Goal: Task Accomplishment & Management: Complete application form

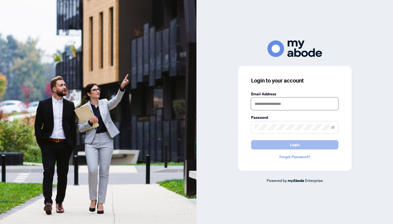
type input "**********"
click at [295, 144] on button "Login" at bounding box center [294, 144] width 87 height 9
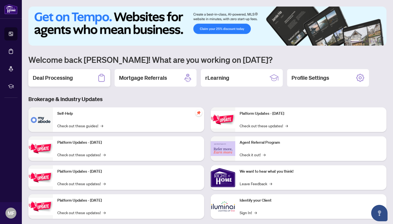
click at [56, 77] on h2 "Deal Processing" at bounding box center [53, 78] width 40 height 8
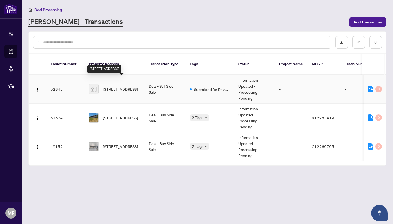
click at [111, 86] on span "[STREET_ADDRESS]" at bounding box center [120, 89] width 35 height 6
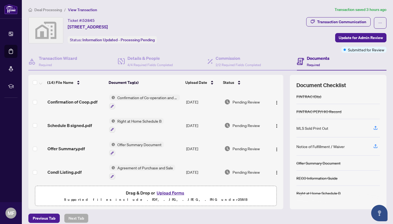
scroll to position [38, 0]
click at [171, 194] on button "Upload Forms" at bounding box center [170, 192] width 31 height 7
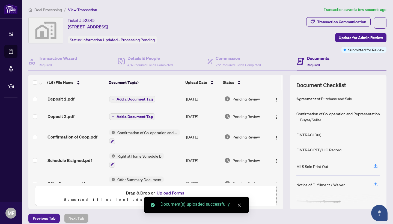
scroll to position [0, 0]
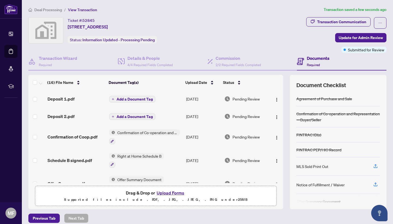
click at [136, 98] on span "Add a Document Tag" at bounding box center [134, 99] width 36 height 4
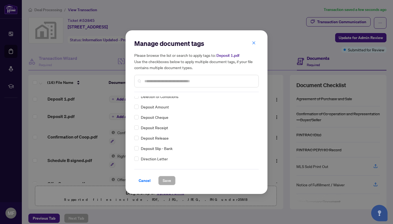
scroll to position [468, 0]
click at [255, 43] on icon "close" at bounding box center [254, 43] width 4 height 4
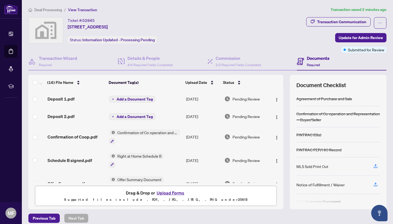
click at [133, 100] on span "Add a Document Tag" at bounding box center [134, 99] width 36 height 4
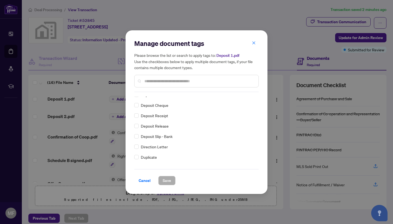
scroll to position [470, 0]
click at [143, 180] on span "Cancel" at bounding box center [145, 180] width 12 height 9
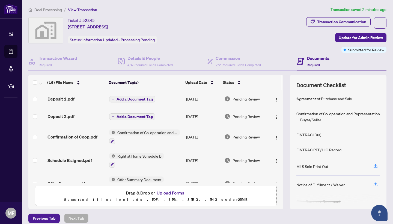
click at [129, 117] on span "Add a Document Tag" at bounding box center [134, 117] width 36 height 4
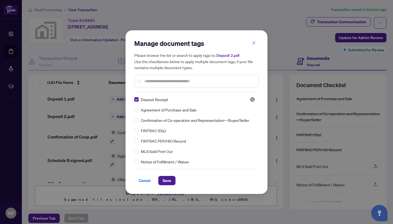
scroll to position [0, 0]
click at [168, 180] on span "Save" at bounding box center [167, 180] width 8 height 9
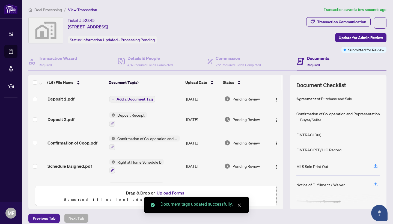
click at [130, 115] on span "Deposit Receipt" at bounding box center [131, 115] width 32 height 6
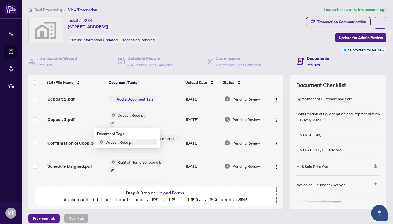
click at [123, 142] on span "Deposit Receipt" at bounding box center [119, 142] width 32 height 6
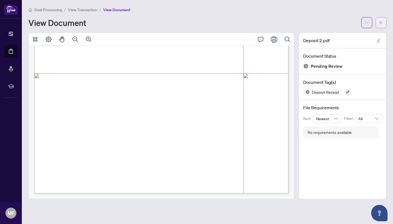
click at [379, 22] on icon "arrow-left" at bounding box center [381, 23] width 4 height 4
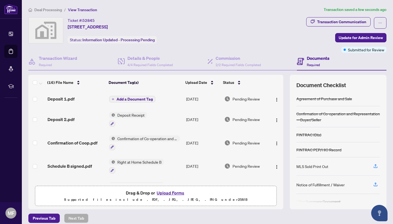
click at [135, 99] on span "Add a Document Tag" at bounding box center [134, 99] width 36 height 4
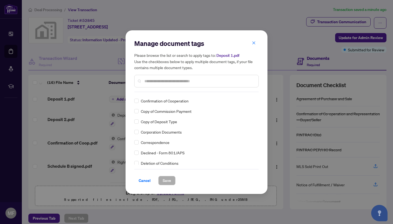
scroll to position [393, 0]
click at [137, 121] on span at bounding box center [136, 121] width 4 height 4
click at [167, 181] on span "Save" at bounding box center [167, 180] width 8 height 9
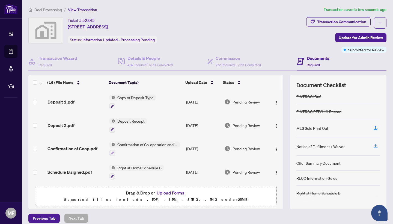
scroll to position [0, 0]
click at [348, 38] on span "Update for Admin Review" at bounding box center [360, 37] width 44 height 9
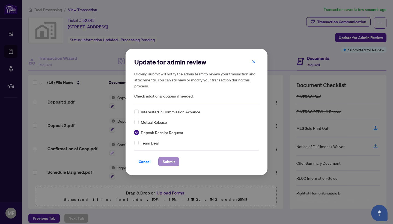
click at [170, 161] on span "Submit" at bounding box center [169, 161] width 12 height 9
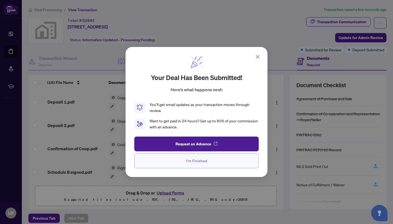
click at [195, 163] on span "I'm Finished" at bounding box center [196, 160] width 21 height 9
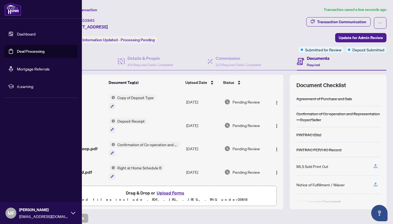
click at [13, 213] on span "MF" at bounding box center [11, 213] width 7 height 8
click at [22, 181] on span "Logout" at bounding box center [22, 180] width 12 height 9
